Goal: Task Accomplishment & Management: Complete application form

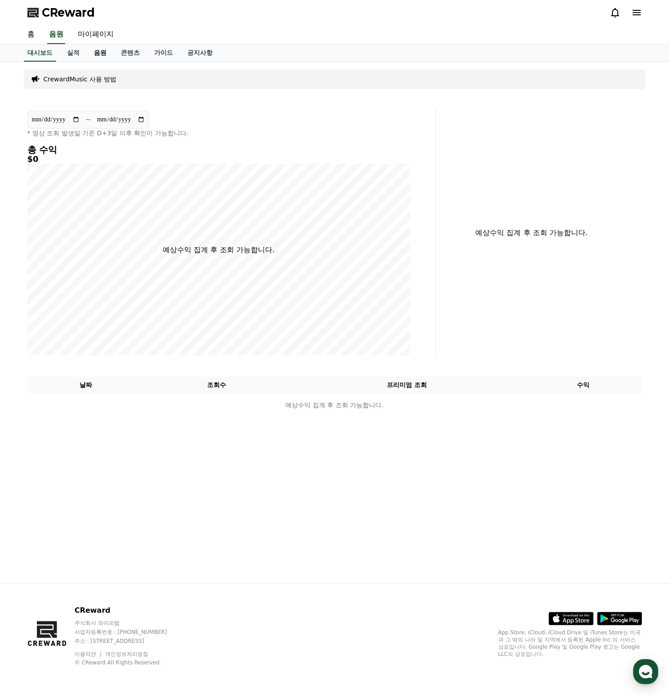
click at [96, 53] on link "음원" at bounding box center [100, 53] width 27 height 17
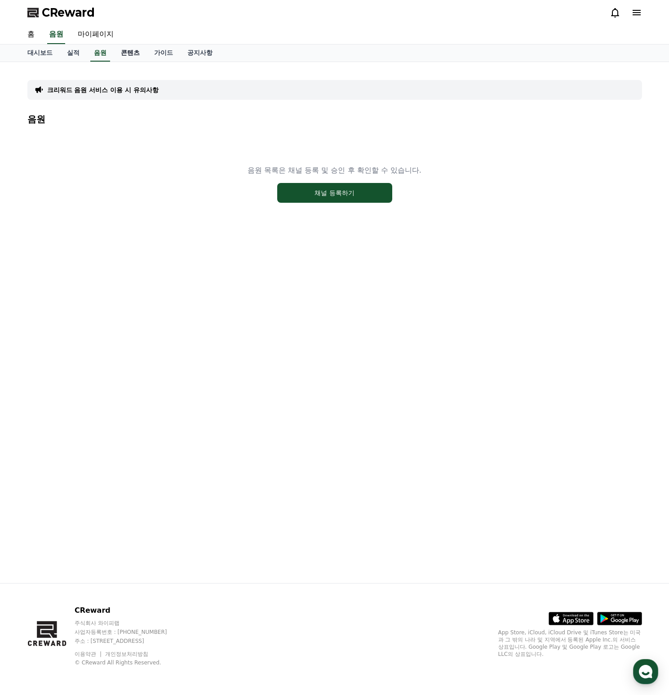
click at [121, 50] on link "콘텐츠" at bounding box center [130, 53] width 33 height 17
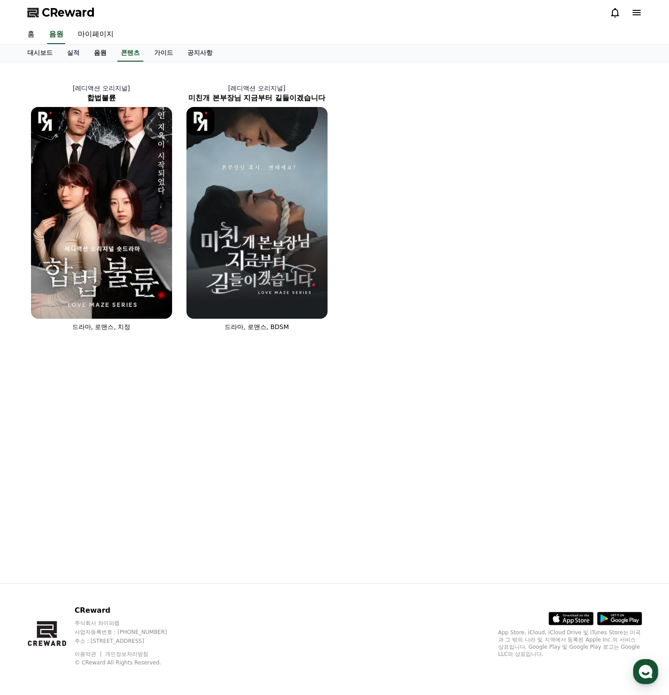
click at [99, 53] on link "음원" at bounding box center [100, 53] width 27 height 17
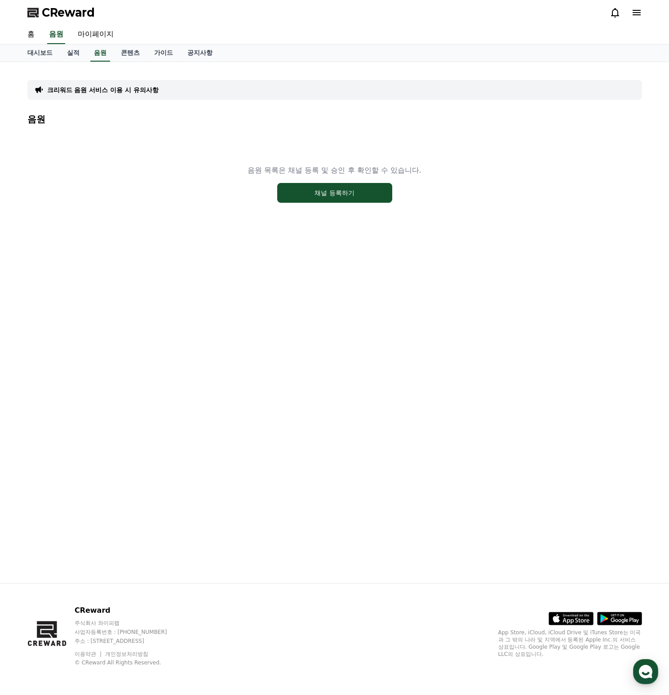
click at [309, 180] on div "음원 목록은 채널 등록 및 승인 후 확인할 수 있습니다. 채널 등록하기" at bounding box center [334, 184] width 615 height 112
click at [317, 189] on button "채널 등록하기" at bounding box center [334, 193] width 115 height 20
